Goal: Information Seeking & Learning: Find specific fact

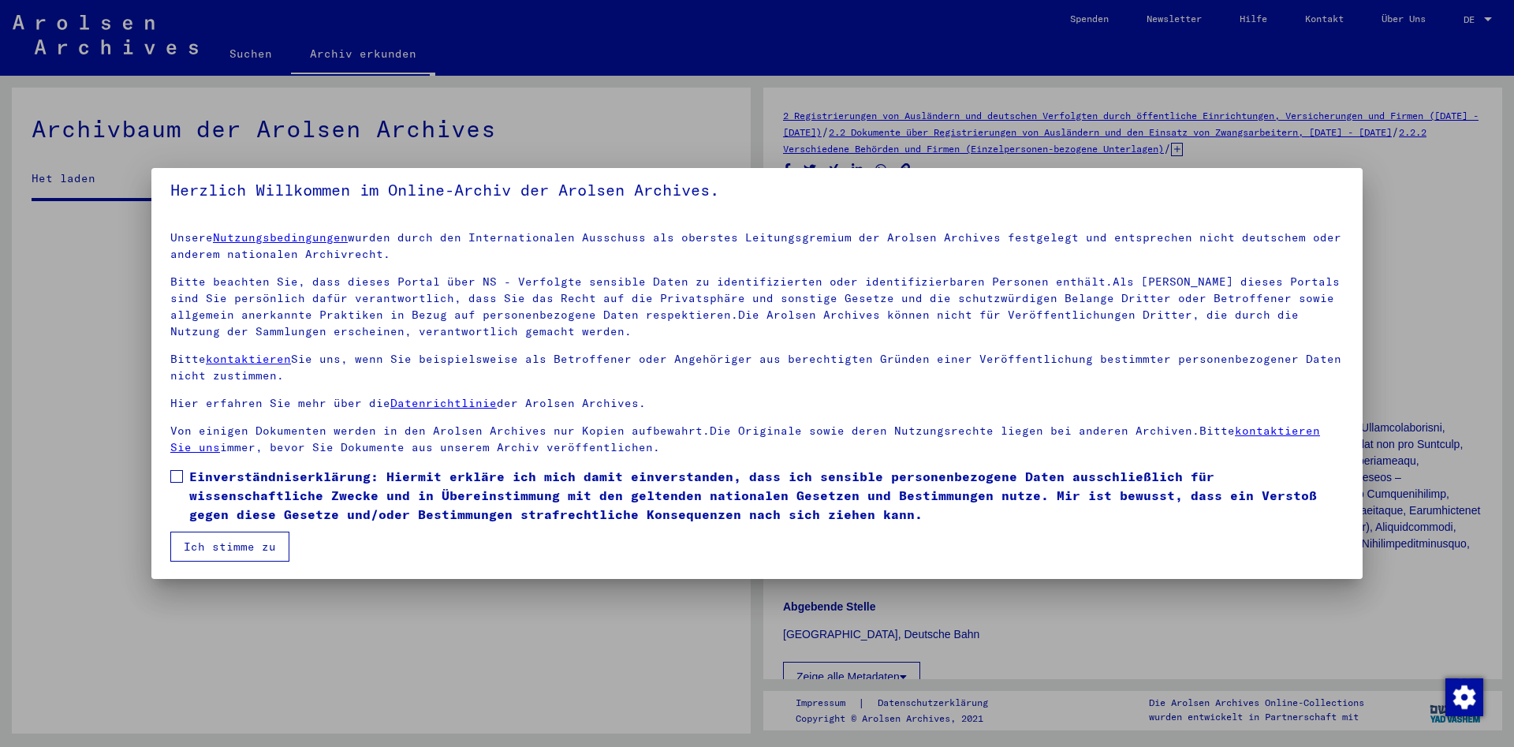
scroll to position [11, 0]
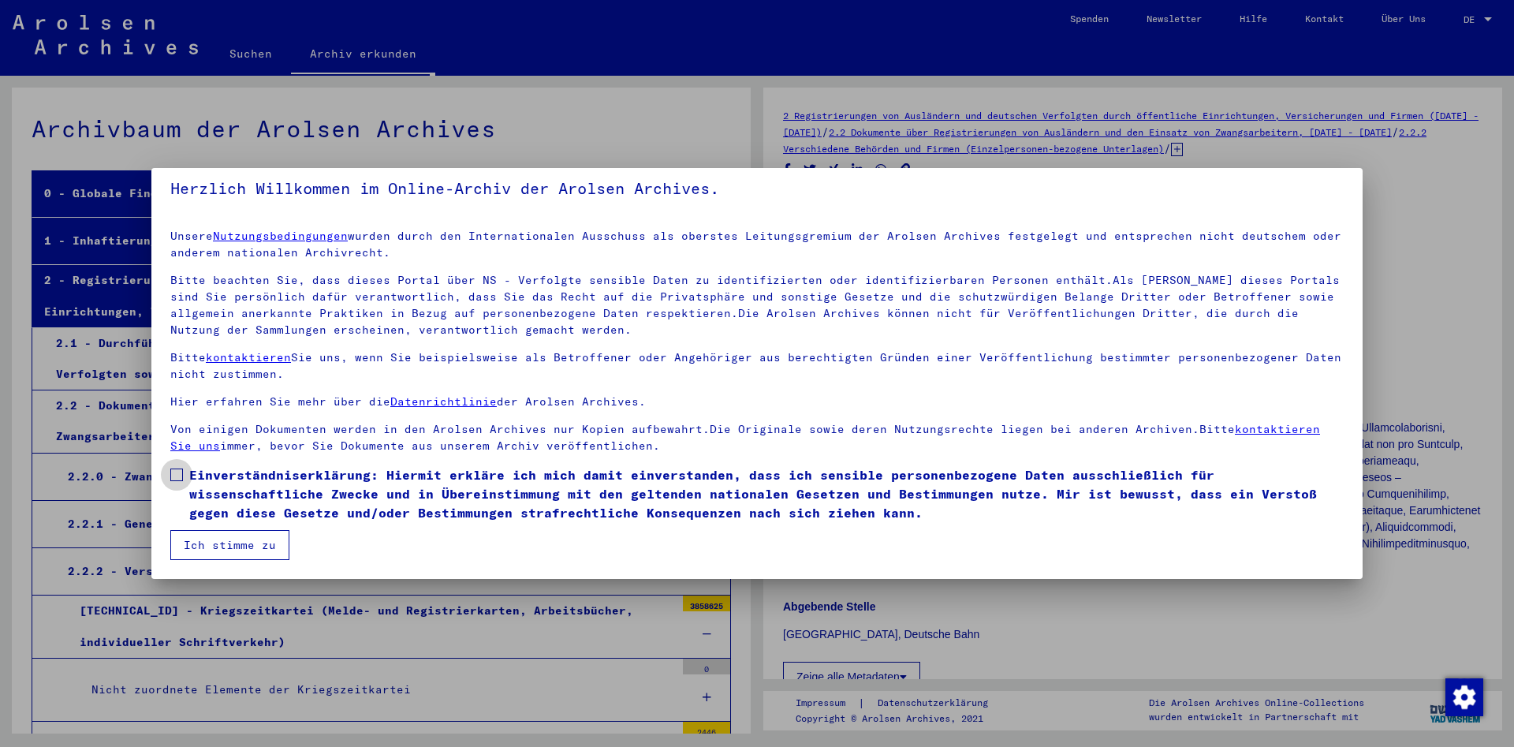
click at [177, 469] on span at bounding box center [176, 475] width 13 height 13
click at [229, 543] on button "Ich stimme zu" at bounding box center [229, 545] width 119 height 30
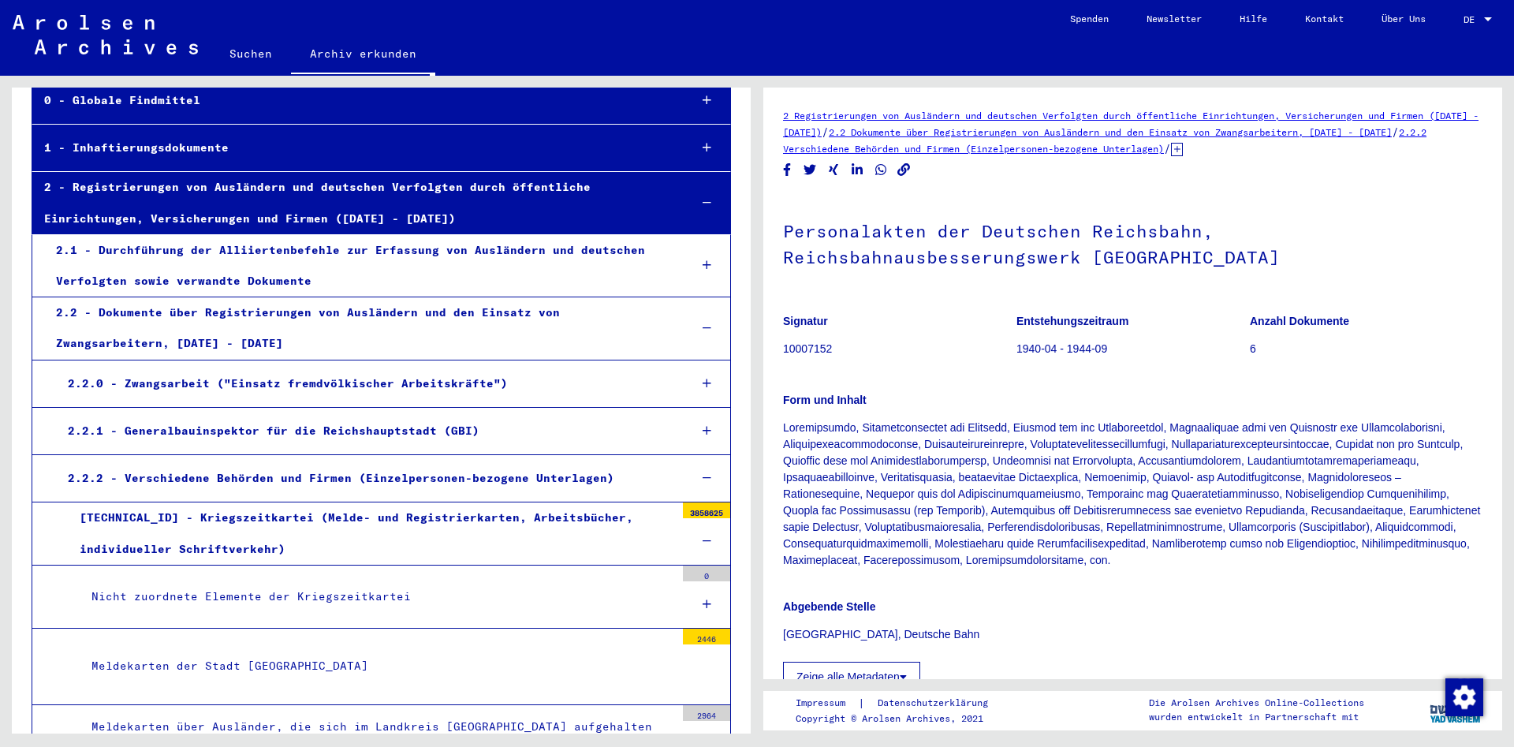
scroll to position [0, 0]
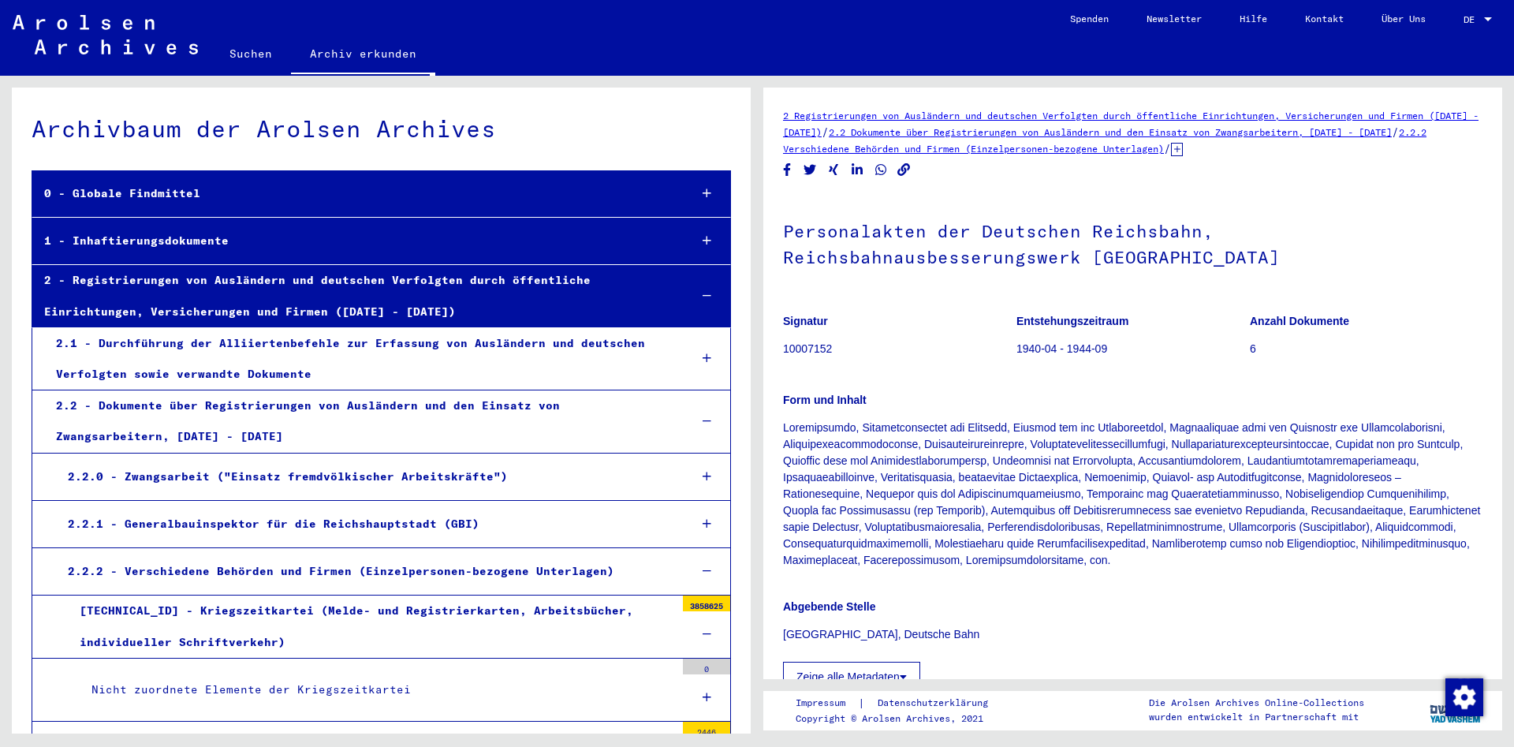
click at [248, 47] on link "Suchen" at bounding box center [251, 54] width 80 height 38
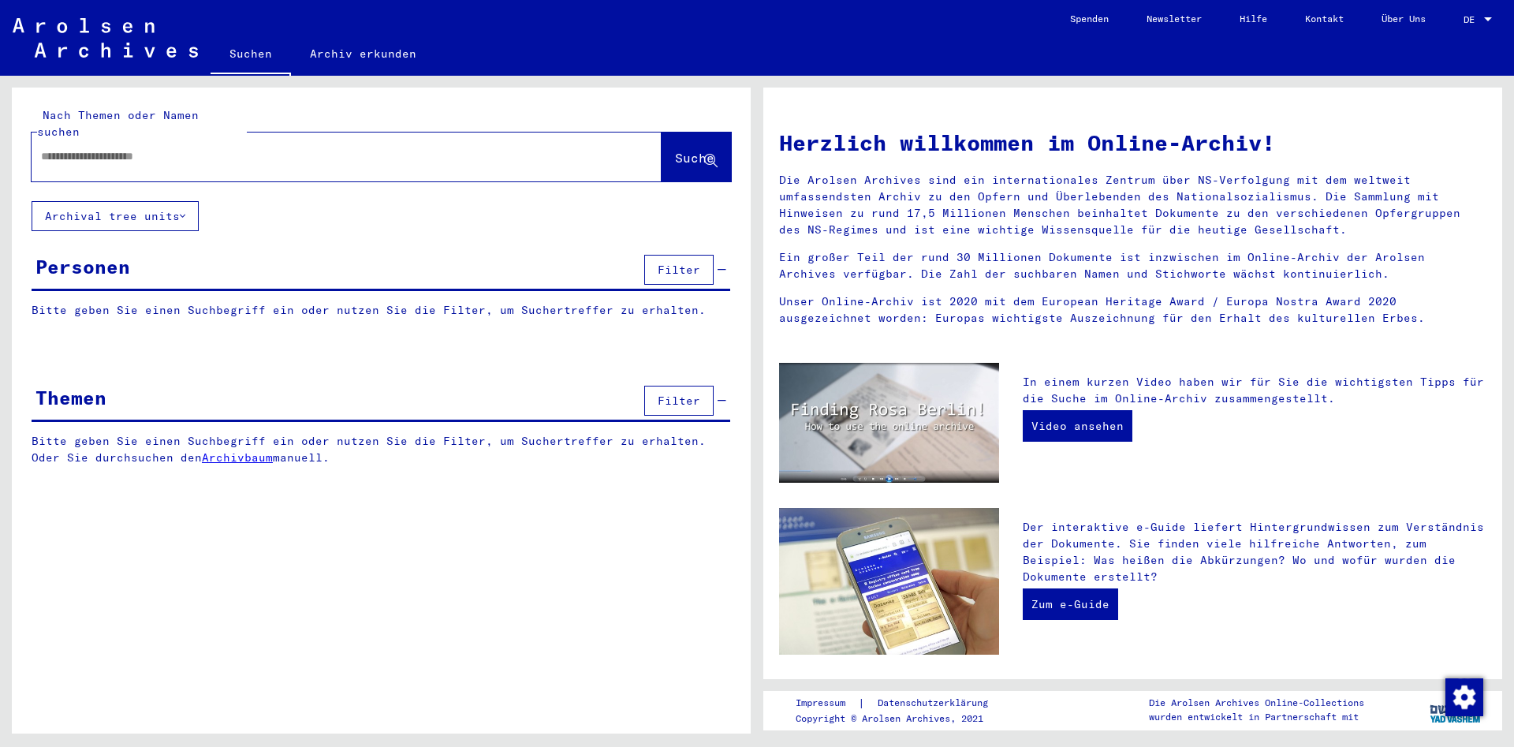
click at [104, 252] on div "Personen" at bounding box center [82, 266] width 95 height 28
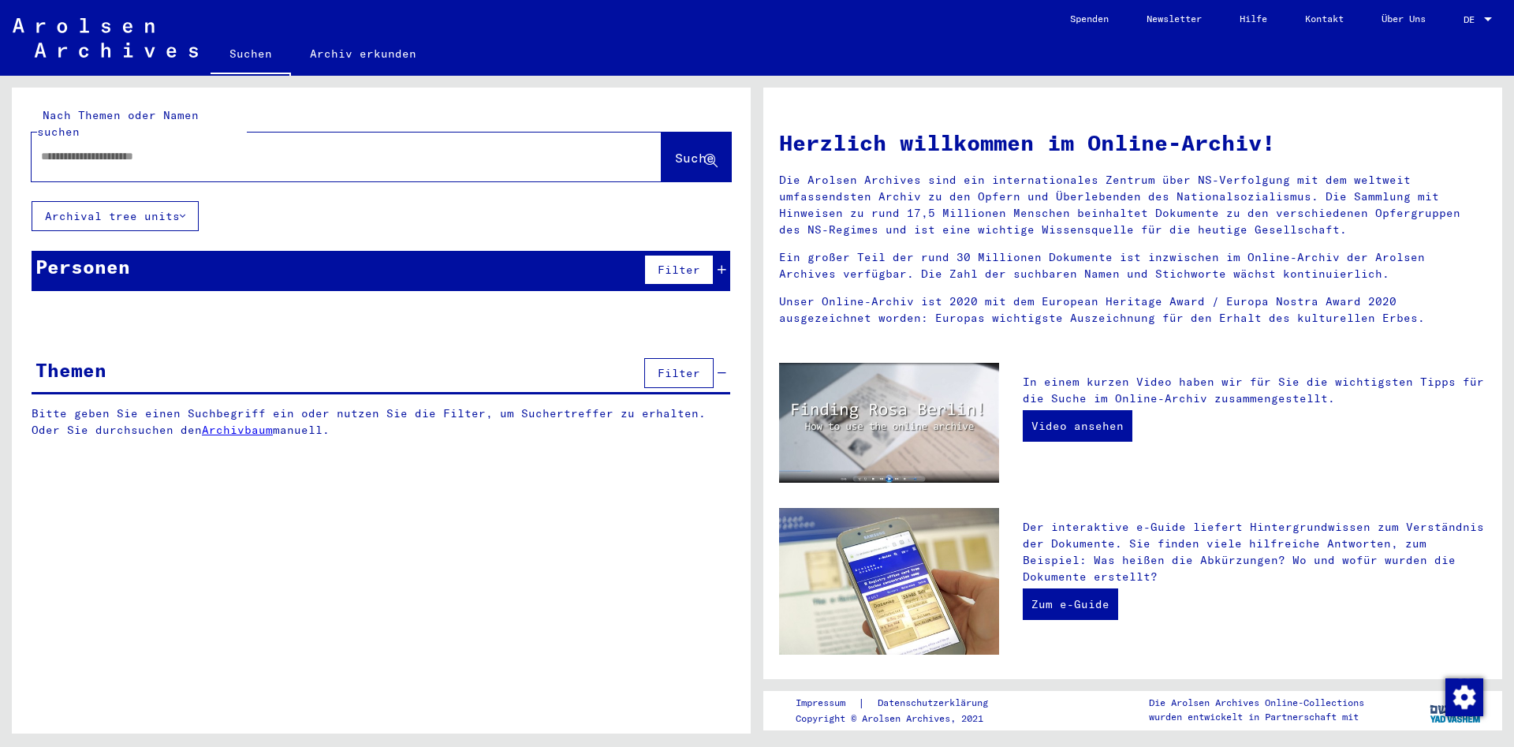
click at [172, 148] on input "text" at bounding box center [327, 156] width 573 height 17
type input "**********"
click at [684, 150] on span "Suche" at bounding box center [694, 158] width 39 height 16
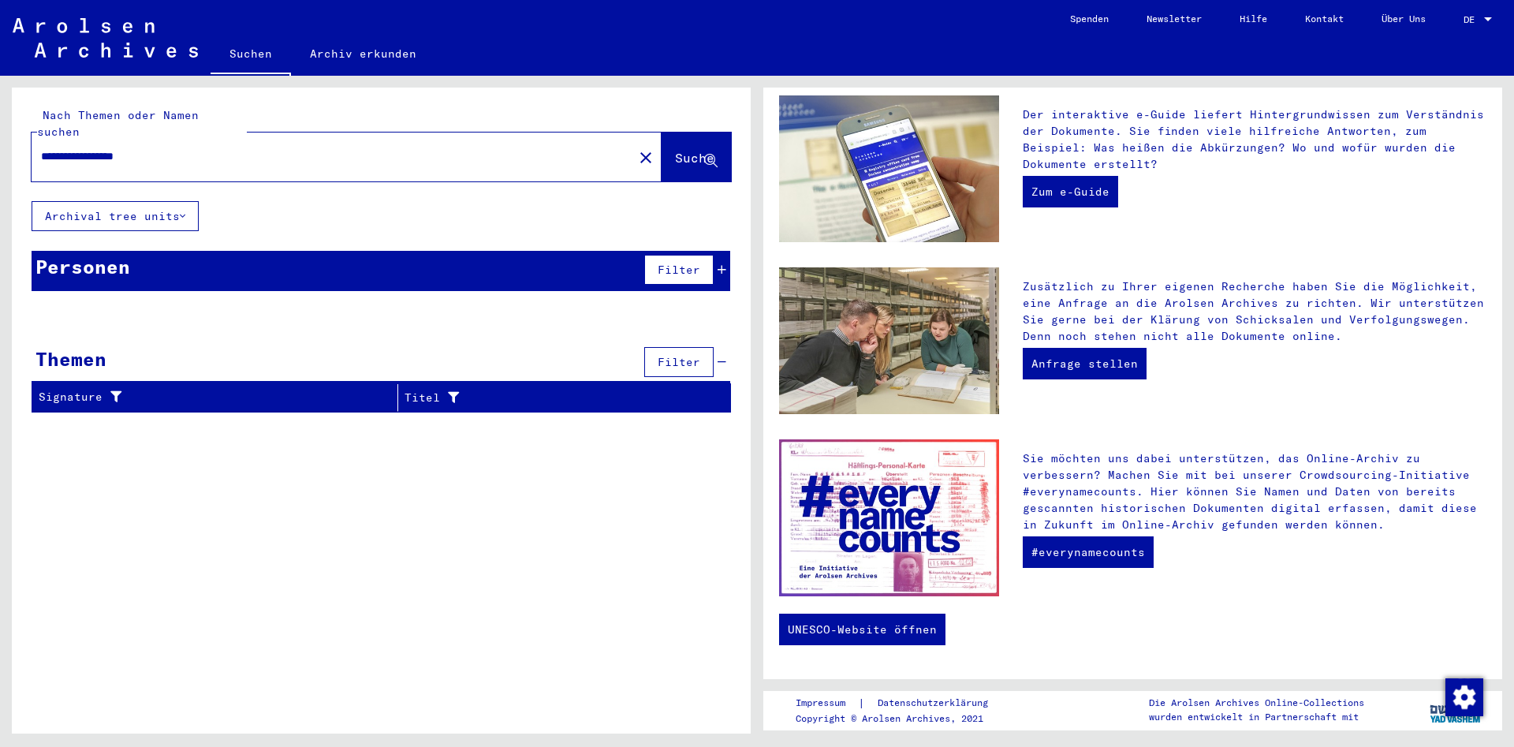
scroll to position [157, 0]
